Goal: Check status: Check status

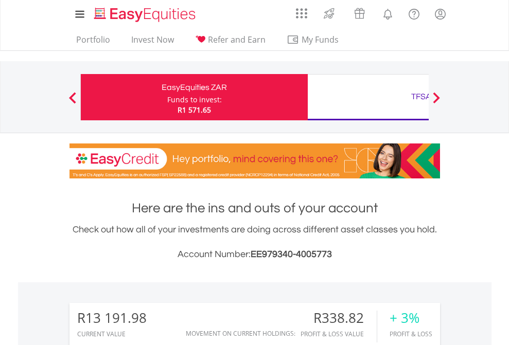
scroll to position [99, 162]
click at [167, 97] on div "Funds to invest:" at bounding box center [194, 100] width 55 height 10
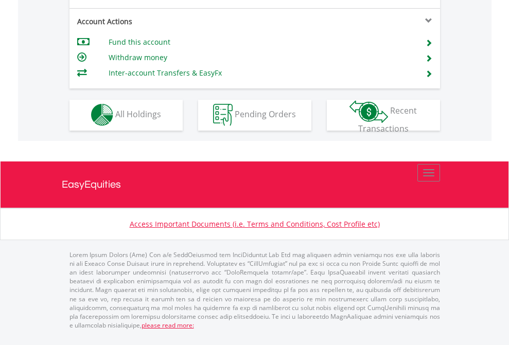
scroll to position [962, 0]
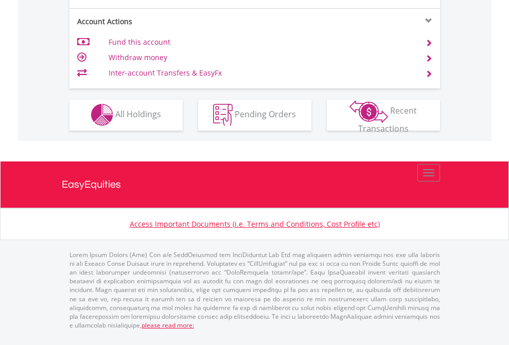
scroll to position [962, 0]
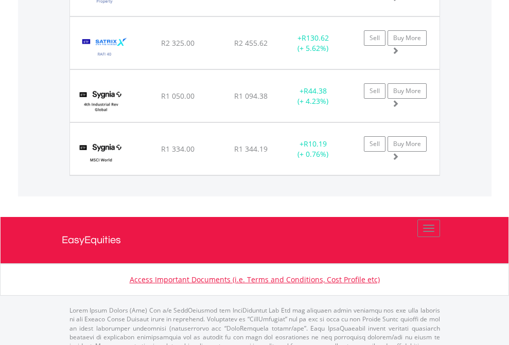
scroll to position [74, 0]
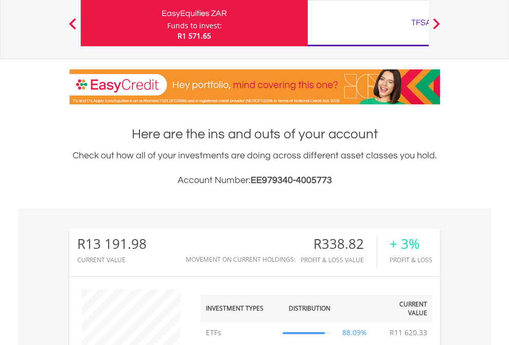
scroll to position [99, 162]
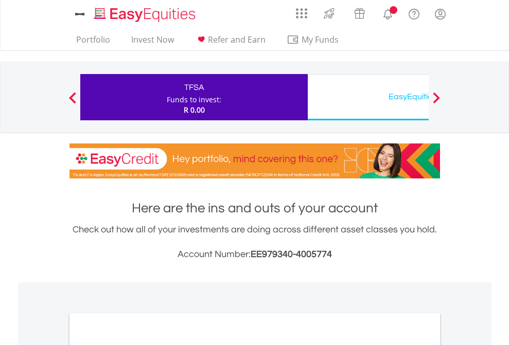
scroll to position [619, 0]
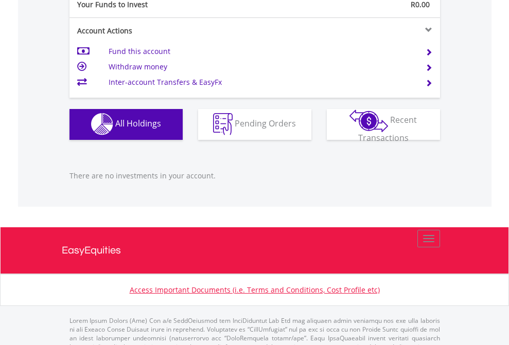
scroll to position [1019, 0]
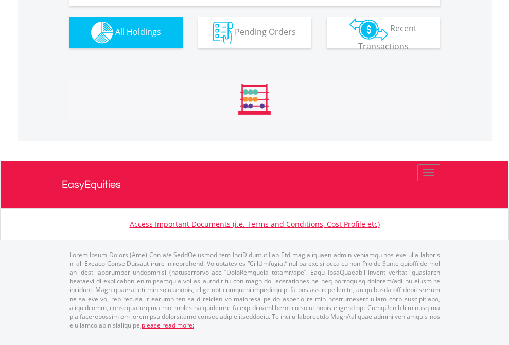
scroll to position [1019, 0]
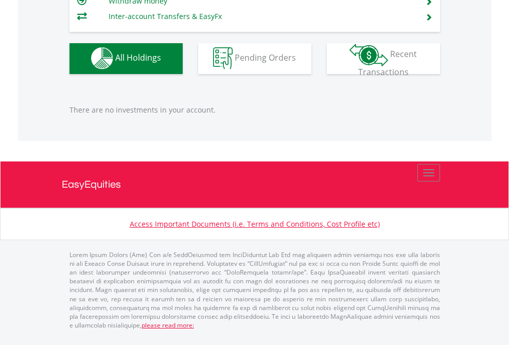
scroll to position [74, 0]
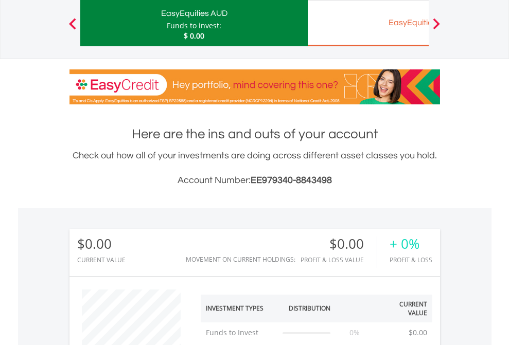
click at [368, 23] on div "EasyEquities EUR" at bounding box center [421, 22] width 215 height 14
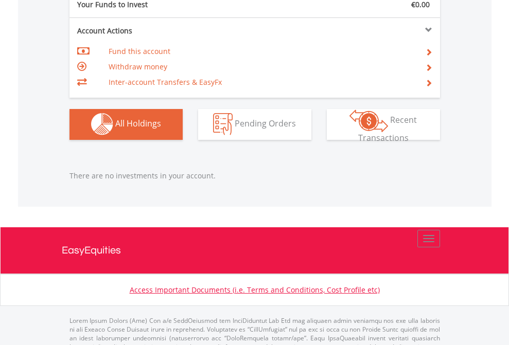
scroll to position [1019, 0]
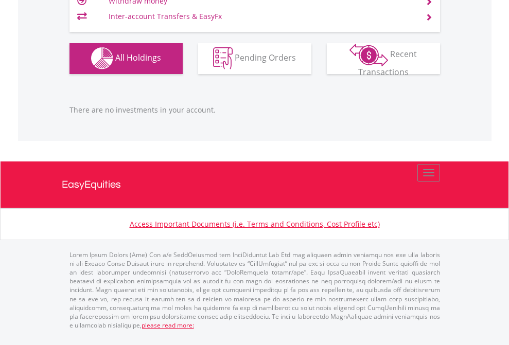
scroll to position [99, 162]
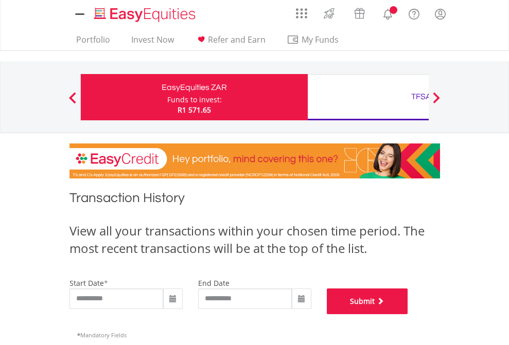
click at [408, 314] on button "Submit" at bounding box center [367, 302] width 81 height 26
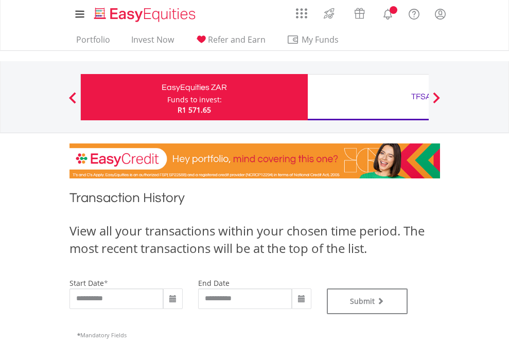
click at [368, 97] on div "TFSA" at bounding box center [421, 97] width 215 height 14
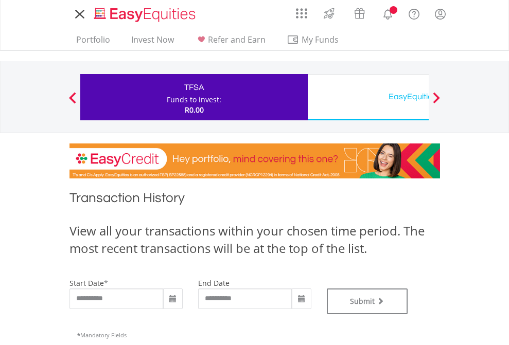
type input "**********"
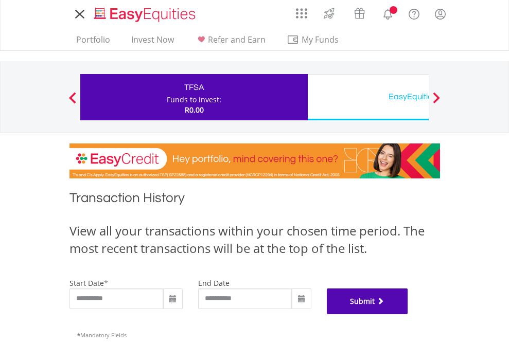
click at [408, 314] on button "Submit" at bounding box center [367, 302] width 81 height 26
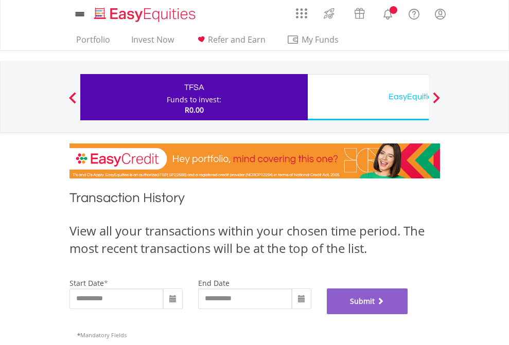
scroll to position [417, 0]
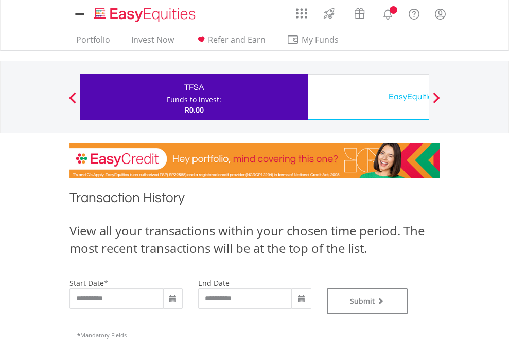
click at [368, 97] on div "EasyEquities USD" at bounding box center [421, 97] width 215 height 14
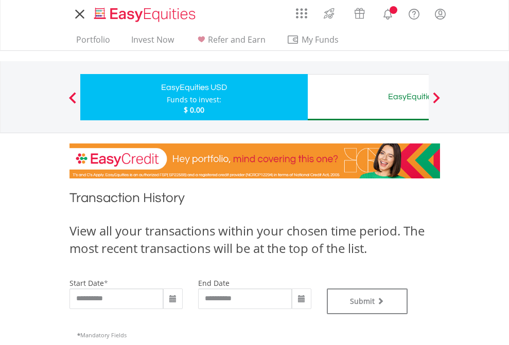
type input "**********"
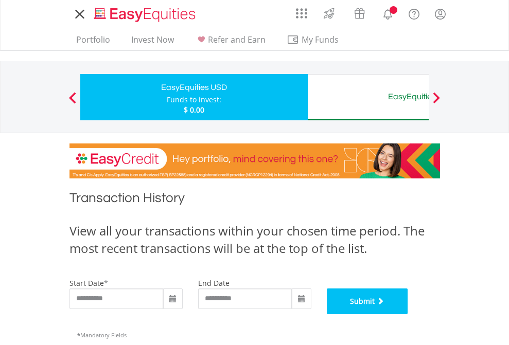
click at [408, 314] on button "Submit" at bounding box center [367, 302] width 81 height 26
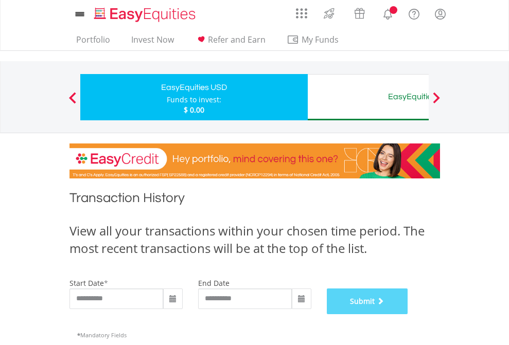
scroll to position [417, 0]
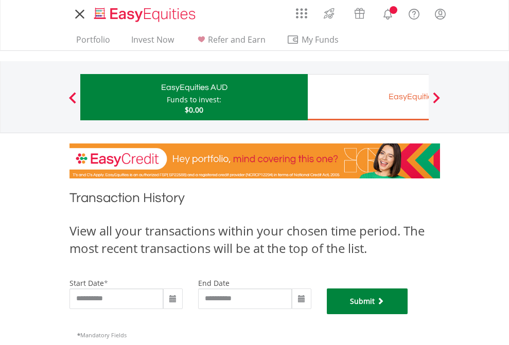
click at [408, 314] on button "Submit" at bounding box center [367, 302] width 81 height 26
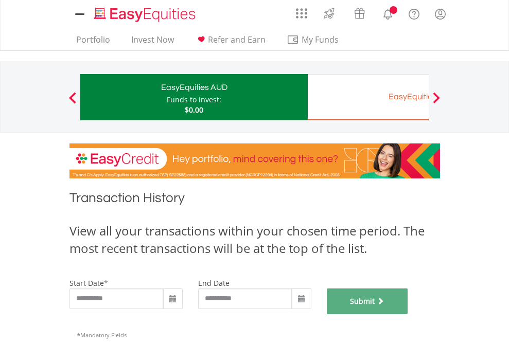
scroll to position [417, 0]
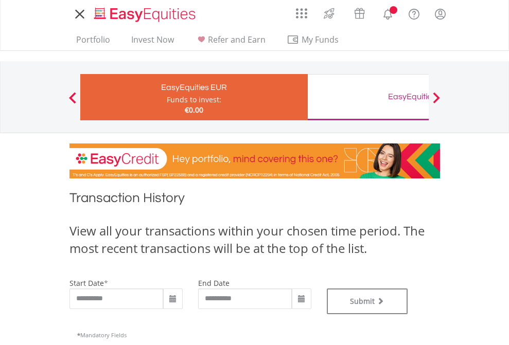
type input "**********"
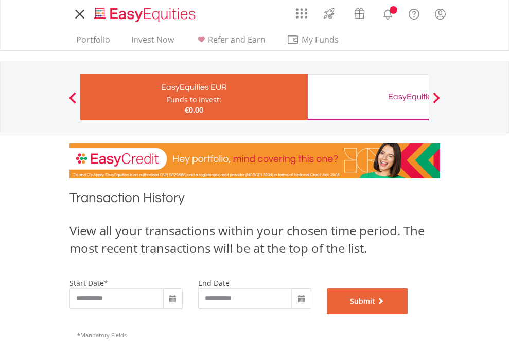
click at [408, 314] on button "Submit" at bounding box center [367, 302] width 81 height 26
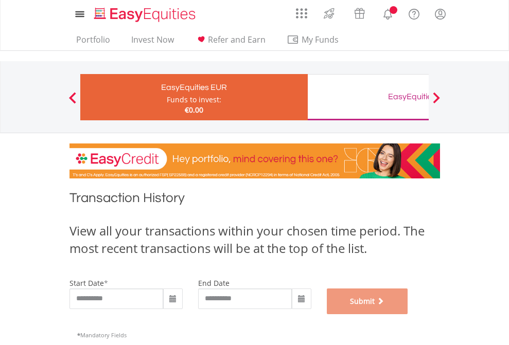
scroll to position [417, 0]
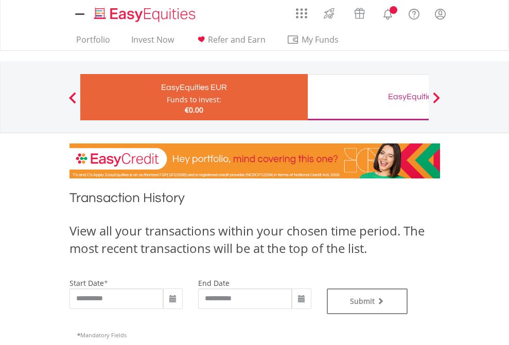
click at [368, 97] on div "EasyEquities GBP" at bounding box center [421, 97] width 215 height 14
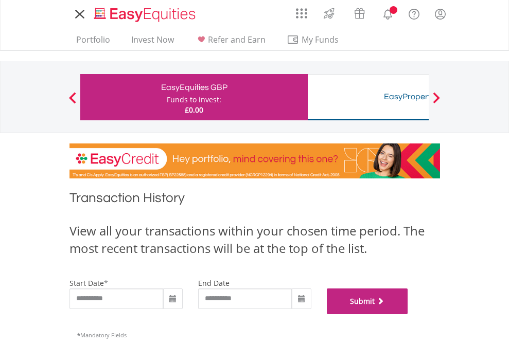
click at [408, 314] on button "Submit" at bounding box center [367, 302] width 81 height 26
